Goal: Check status: Check status

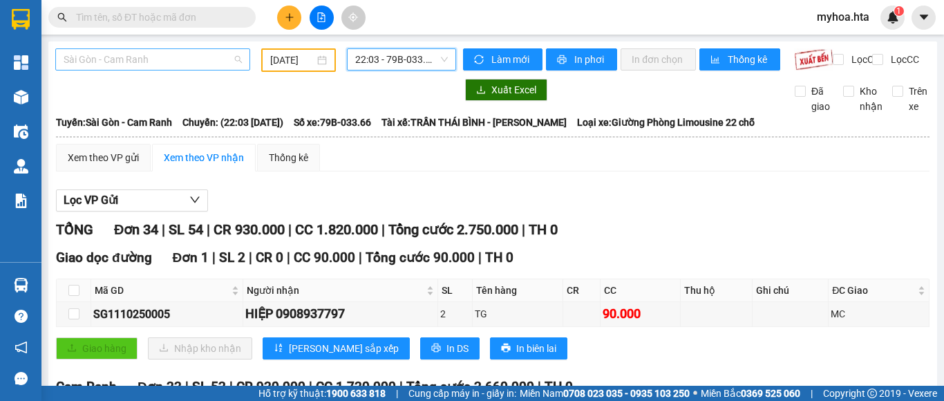
click at [158, 60] on span "Sài Gòn - Cam Ranh" at bounding box center [153, 59] width 178 height 21
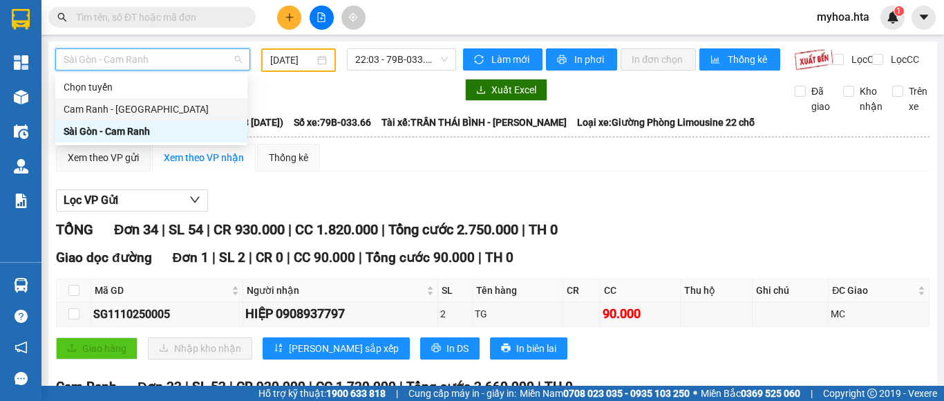
click at [151, 114] on div "Cam Ranh - [GEOGRAPHIC_DATA]" at bounding box center [152, 109] width 176 height 15
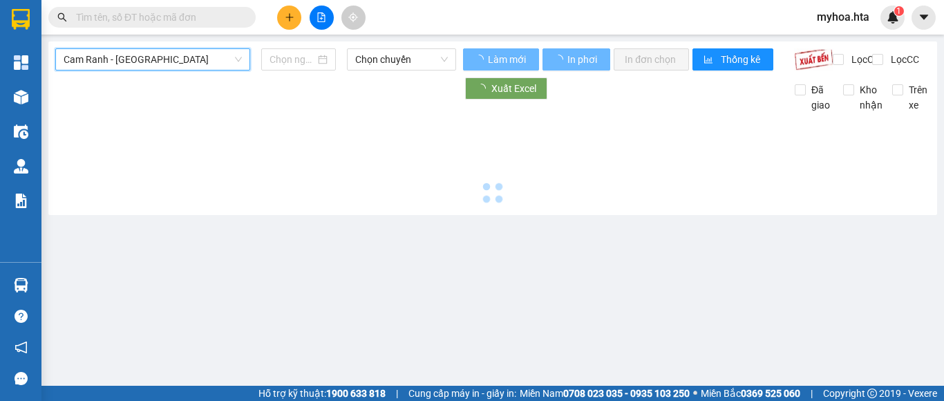
type input "[DATE]"
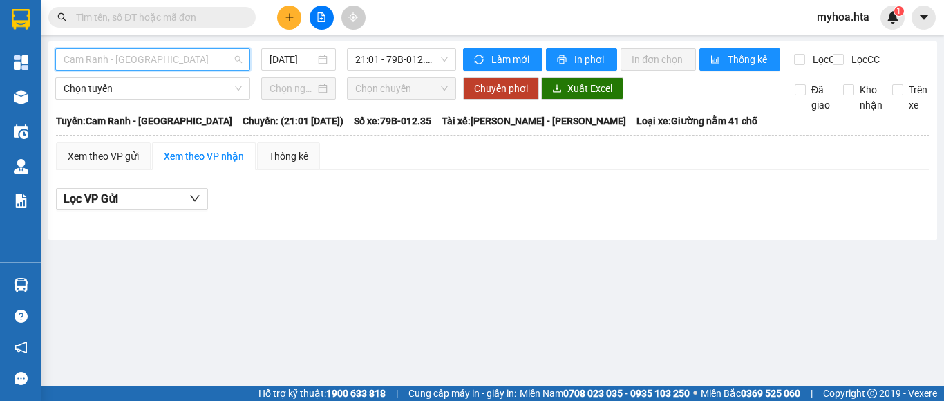
click at [204, 55] on span "Cam Ranh - [GEOGRAPHIC_DATA]" at bounding box center [153, 59] width 178 height 21
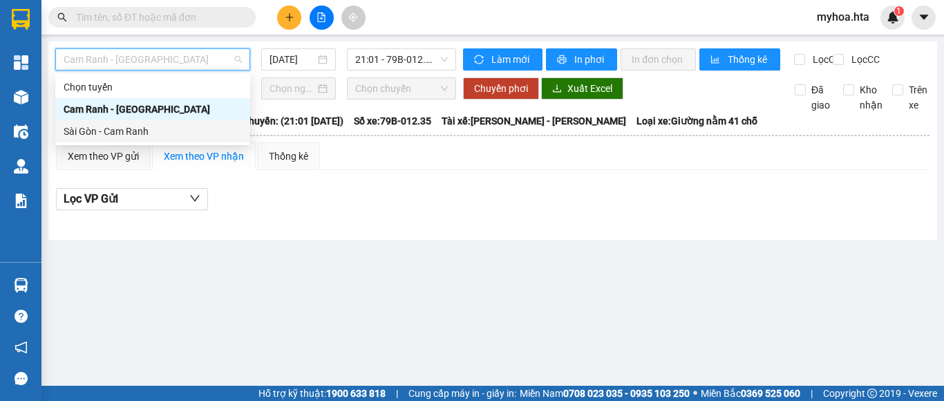
drag, startPoint x: 194, startPoint y: 140, endPoint x: 208, endPoint y: 119, distance: 25.3
click at [194, 139] on div "Sài Gòn - Cam Ranh" at bounding box center [152, 131] width 195 height 22
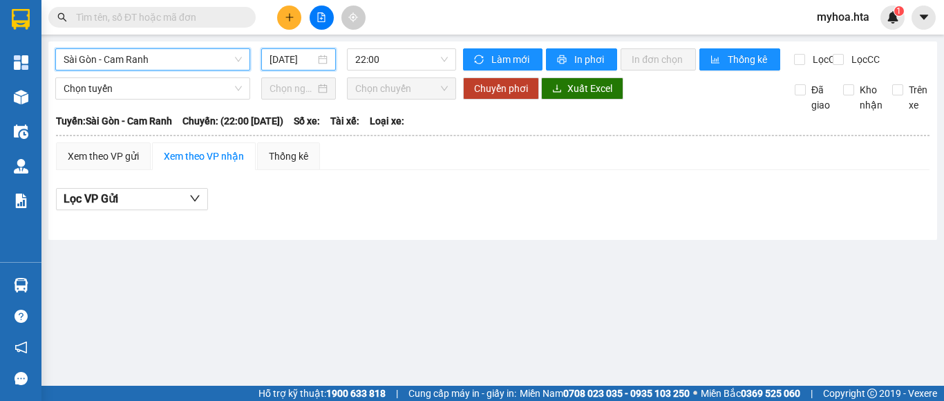
click at [293, 55] on input "[DATE]" at bounding box center [293, 59] width 46 height 15
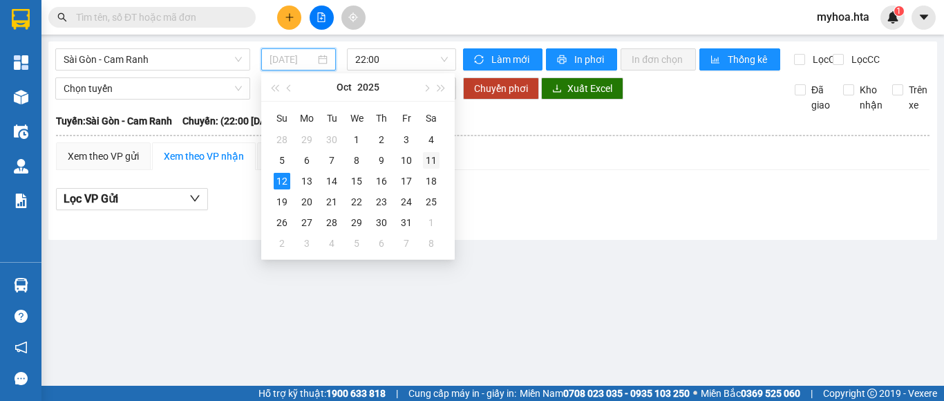
click at [420, 161] on td "11" at bounding box center [431, 160] width 25 height 21
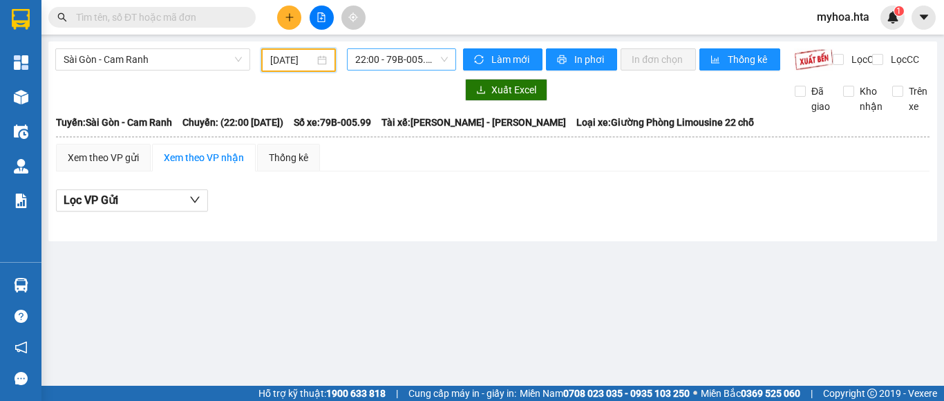
click at [386, 65] on span "22:00 - 79B-005.99" at bounding box center [401, 59] width 93 height 21
click at [282, 50] on div "[DATE]" at bounding box center [298, 60] width 75 height 24
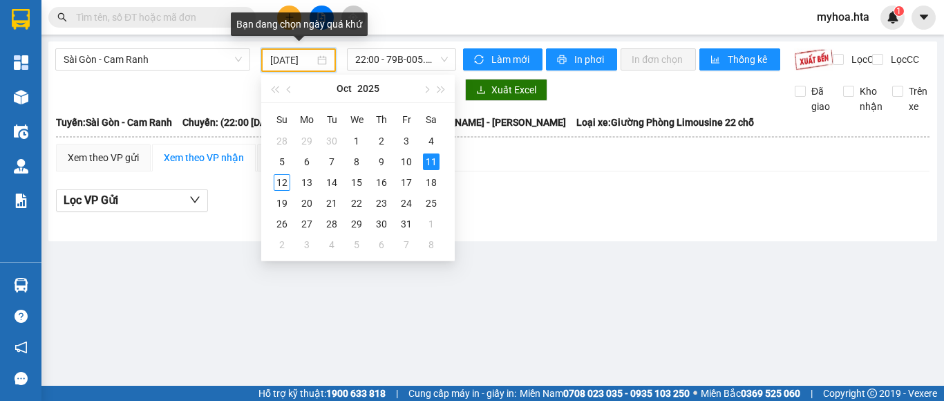
scroll to position [0, 5]
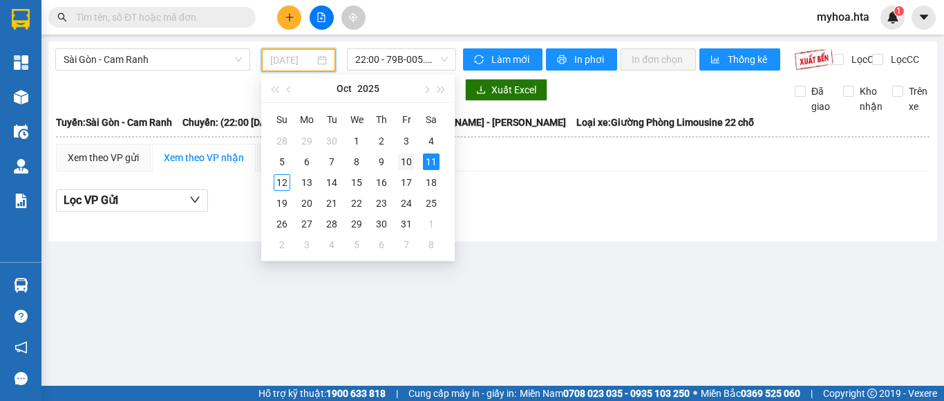
click at [397, 158] on td "10" at bounding box center [406, 161] width 25 height 21
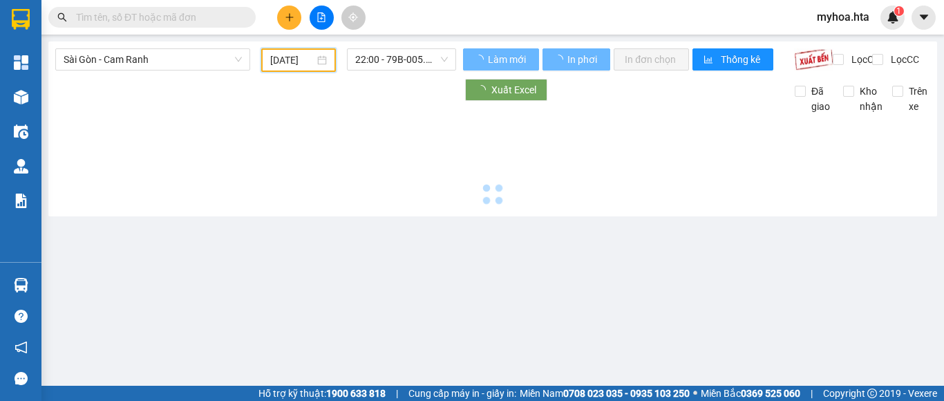
type input "[DATE]"
